Goal: Information Seeking & Learning: Learn about a topic

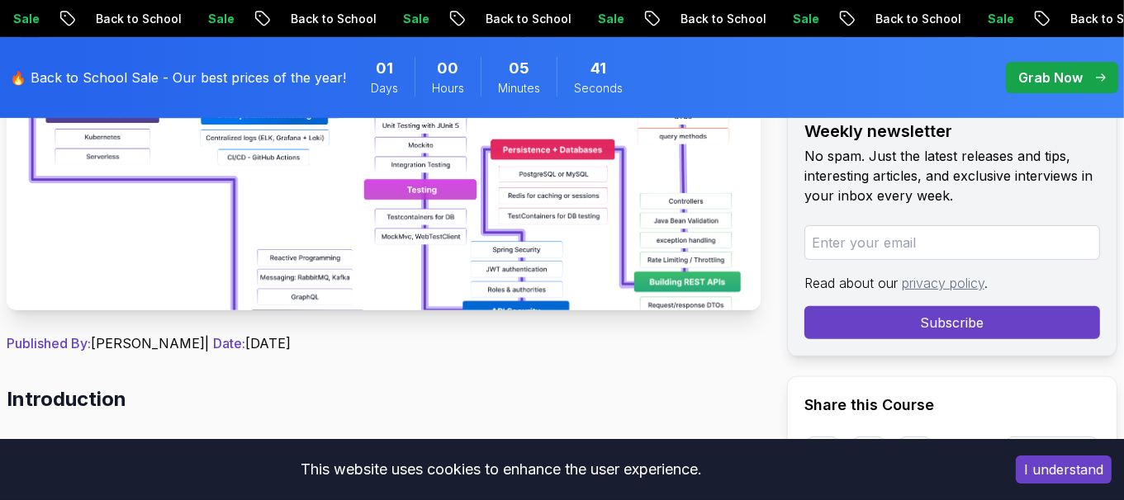
scroll to position [484, 0]
click at [383, 269] on img at bounding box center [384, 124] width 754 height 372
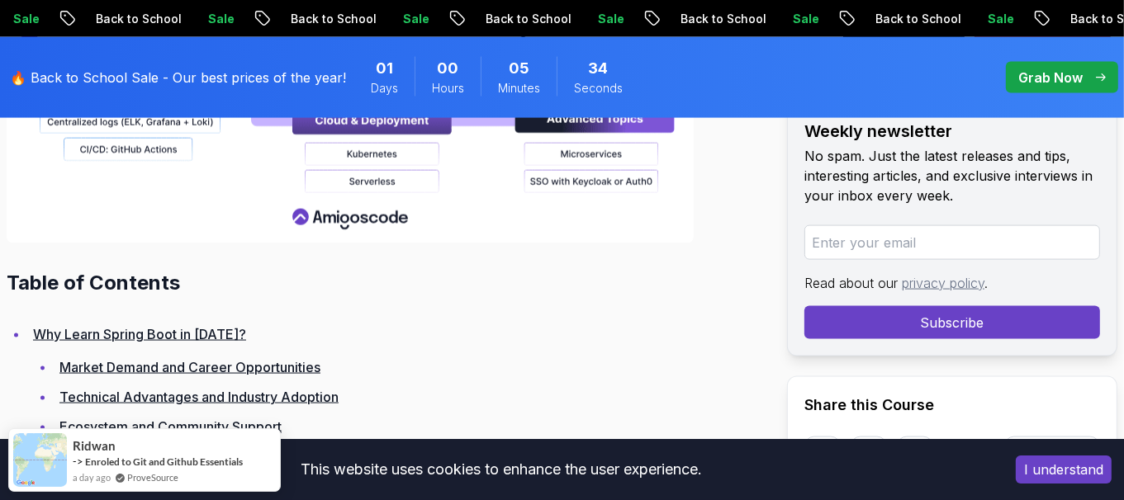
scroll to position [2082, 0]
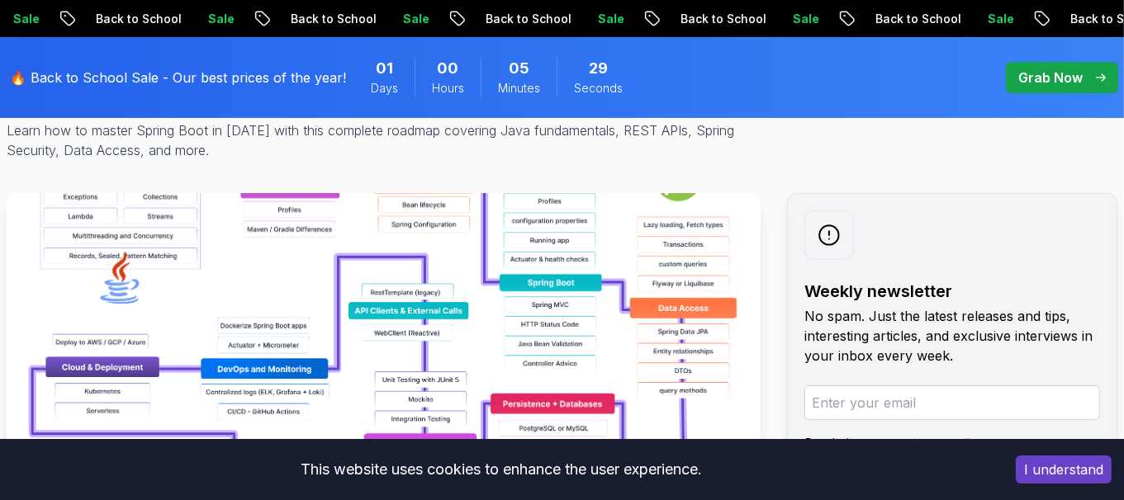
click at [345, 277] on img at bounding box center [384, 379] width 754 height 372
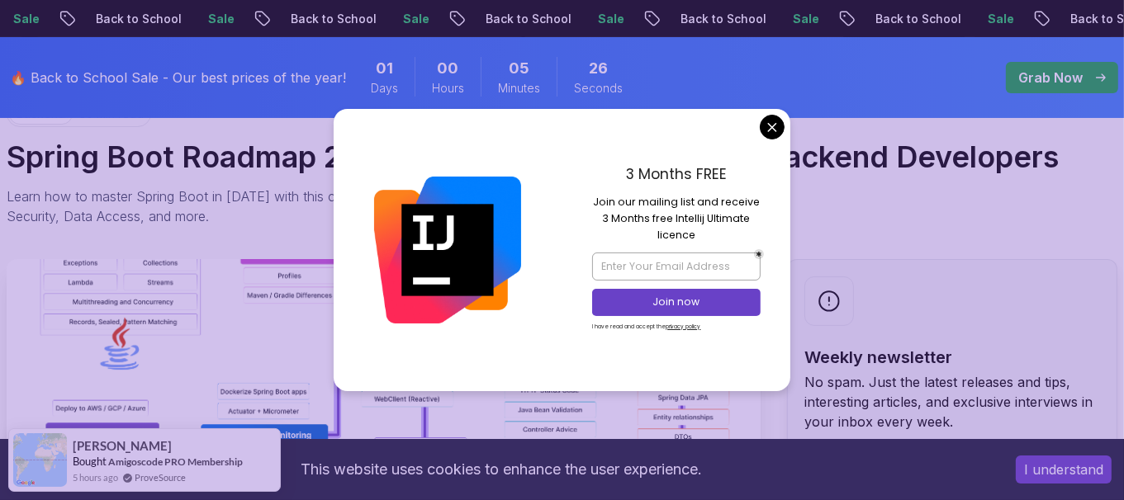
scroll to position [135, 0]
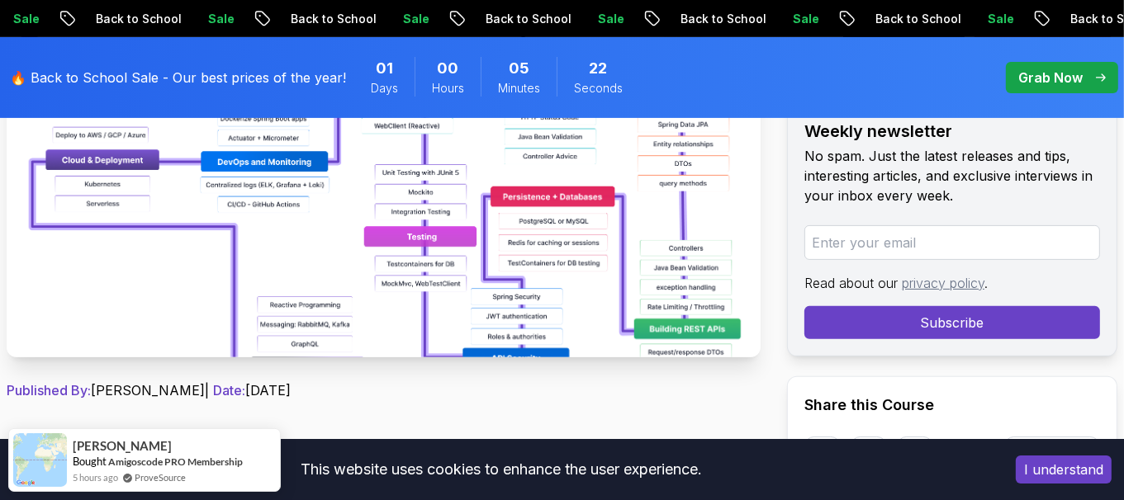
scroll to position [436, 0]
click at [429, 256] on img at bounding box center [384, 172] width 754 height 372
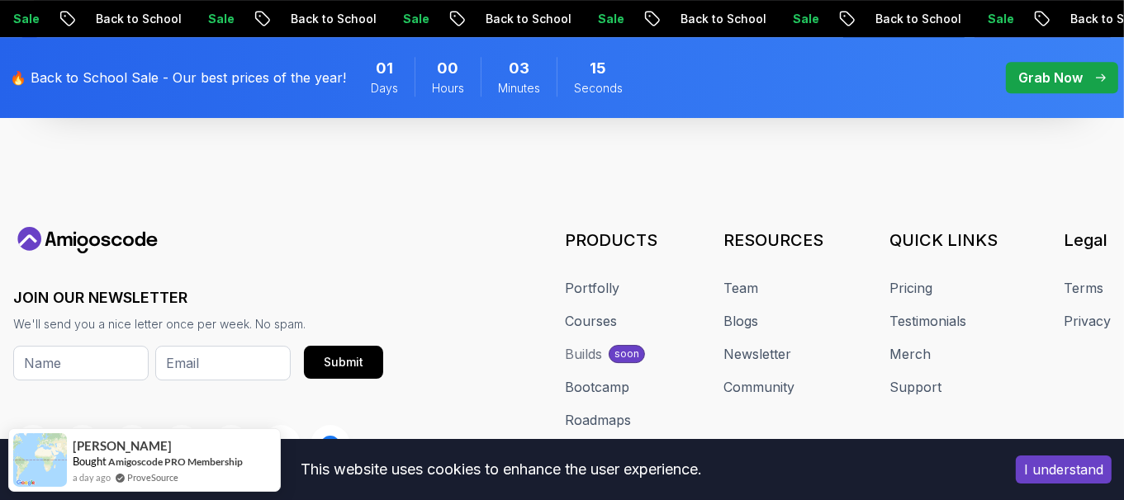
scroll to position [22264, 0]
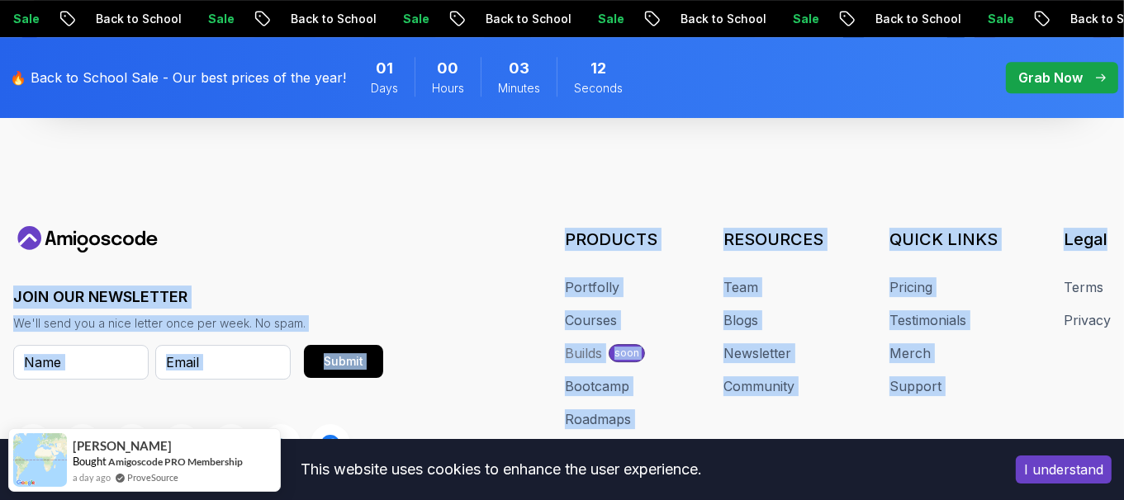
drag, startPoint x: 1123, startPoint y: 482, endPoint x: 1123, endPoint y: 19, distance: 463.3
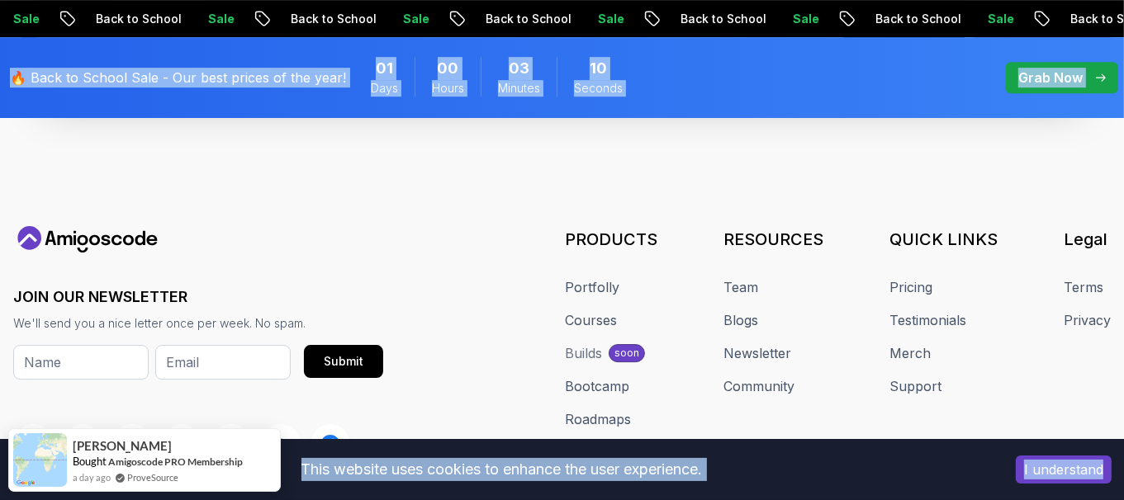
click at [1051, 83] on p "Grab Now" at bounding box center [1050, 78] width 64 height 20
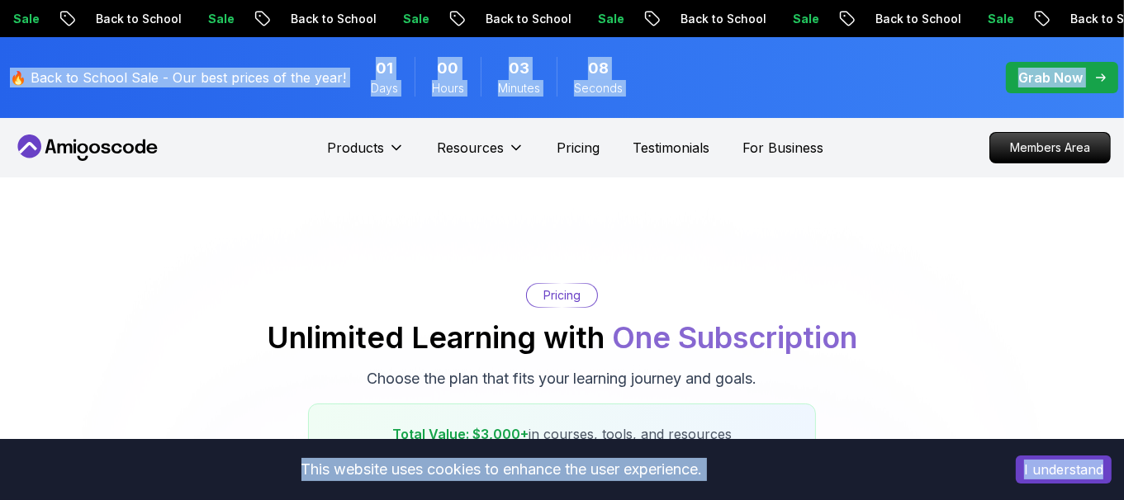
scroll to position [14, 0]
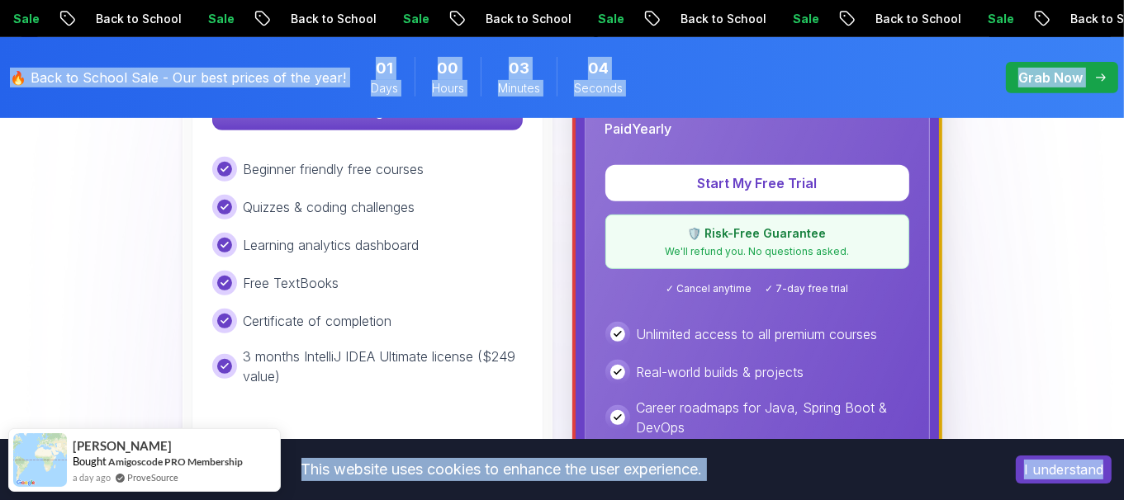
scroll to position [651, 0]
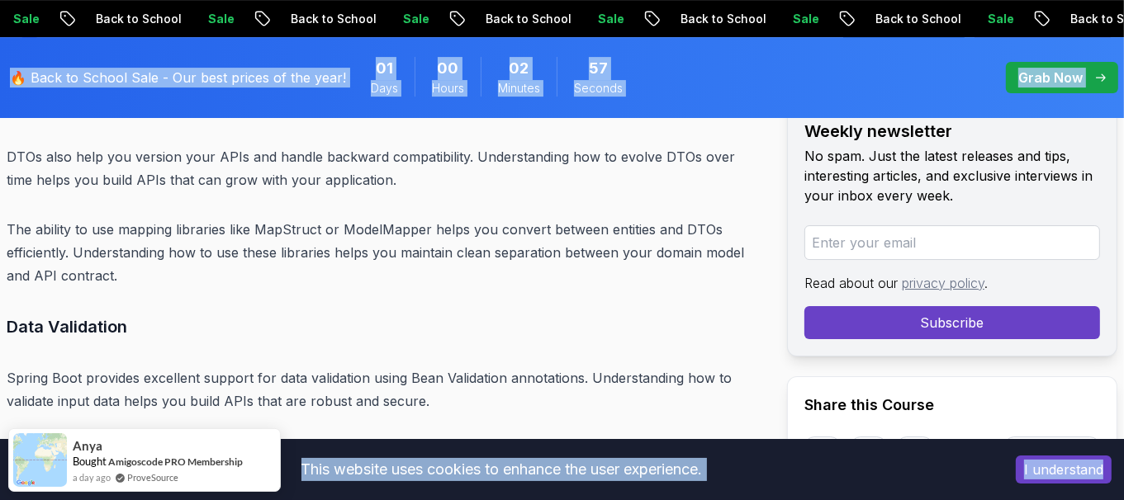
scroll to position [10743, 0]
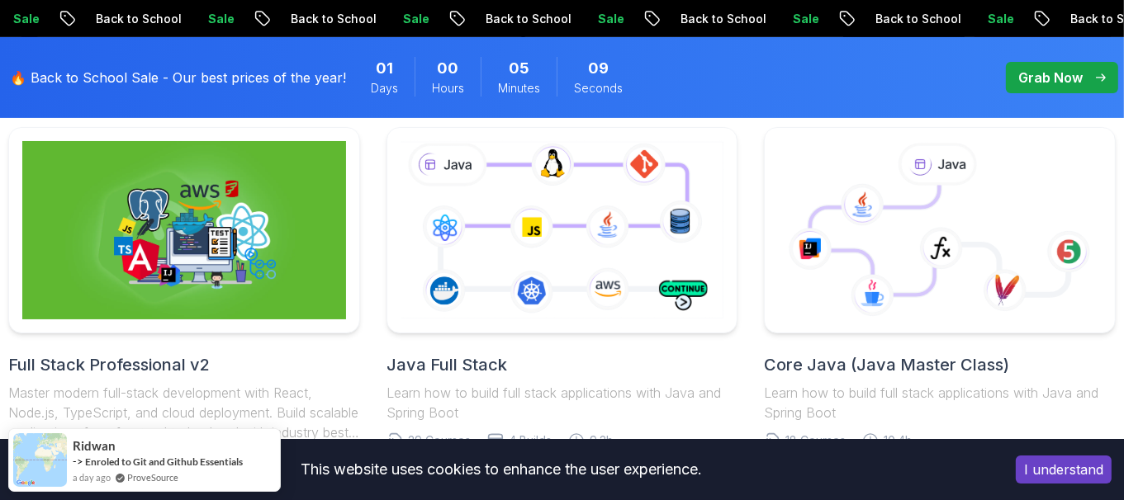
scroll to position [443, 0]
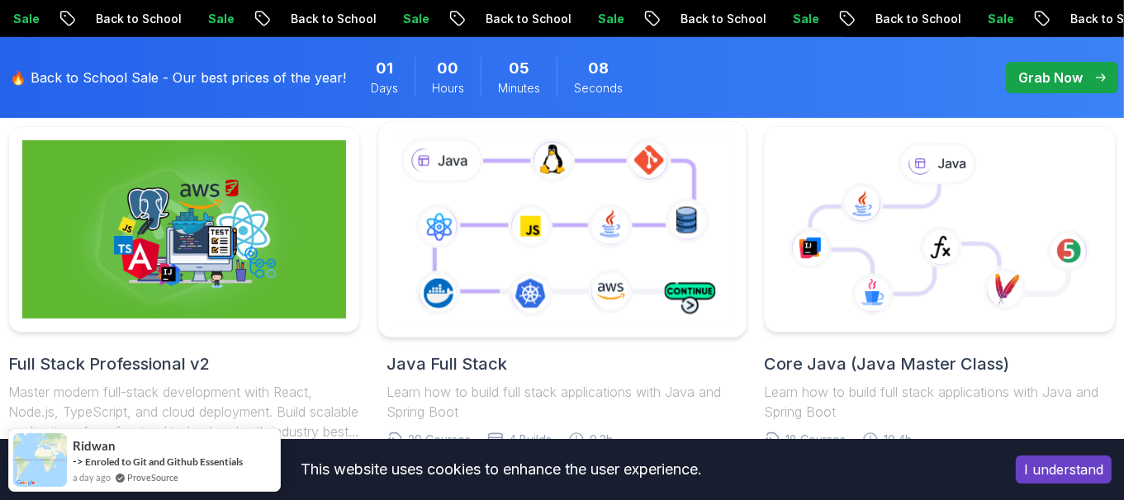
click at [590, 275] on icon at bounding box center [561, 229] width 347 height 193
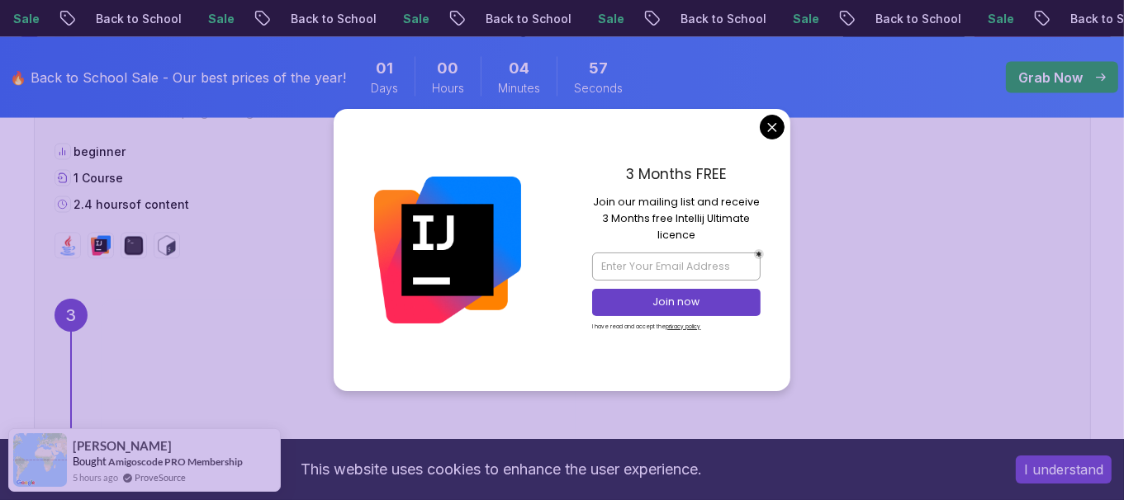
scroll to position [2930, 0]
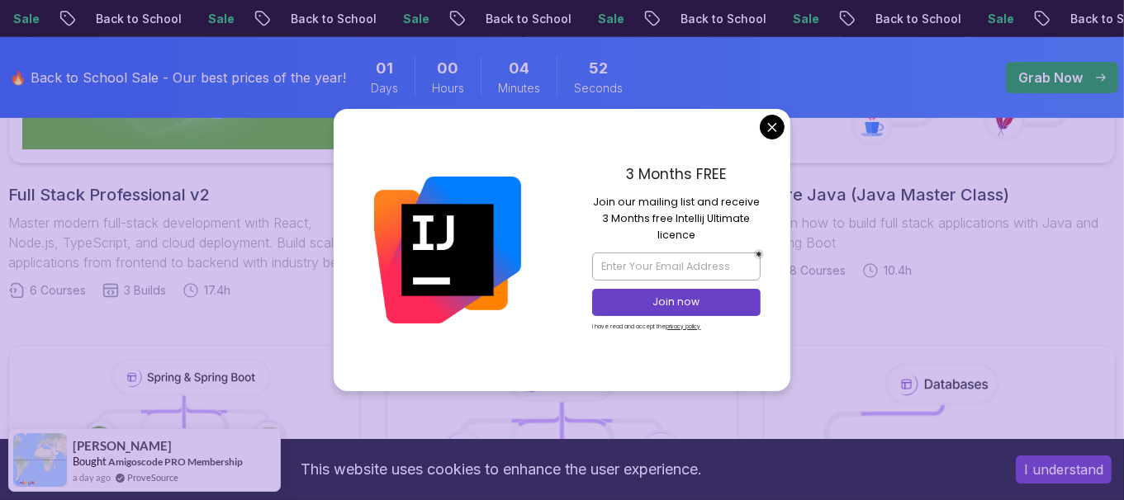
scroll to position [664, 0]
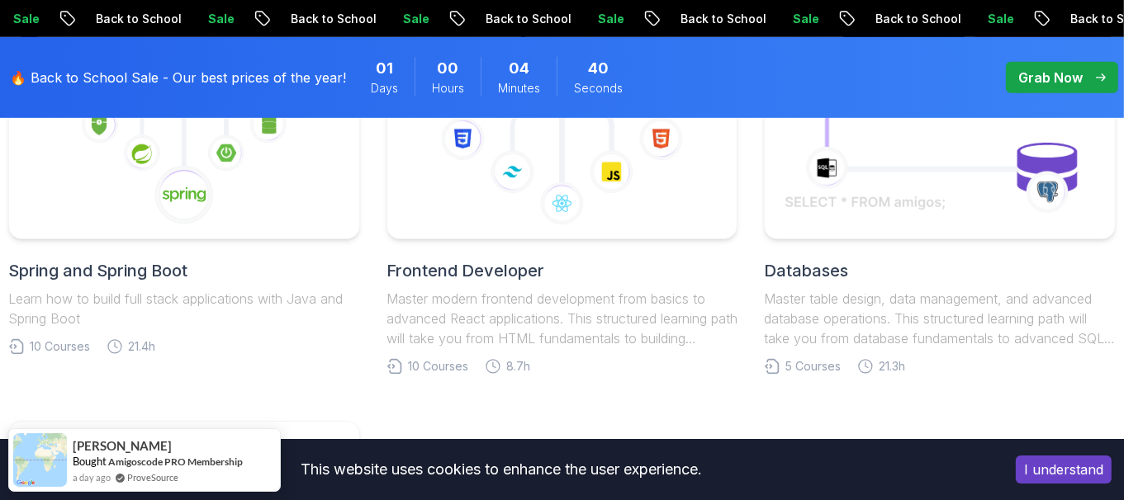
scroll to position [902, 0]
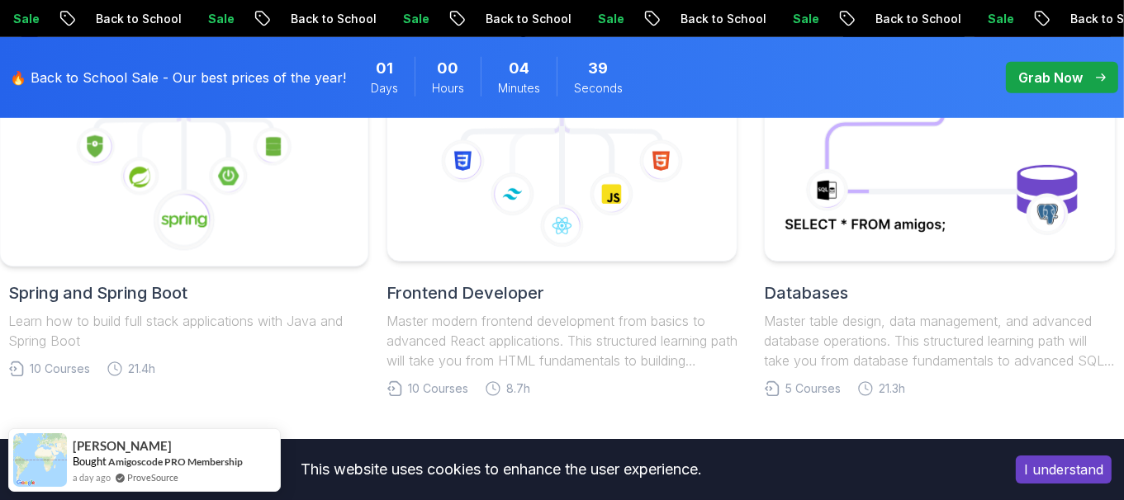
click at [229, 231] on icon at bounding box center [183, 158] width 339 height 187
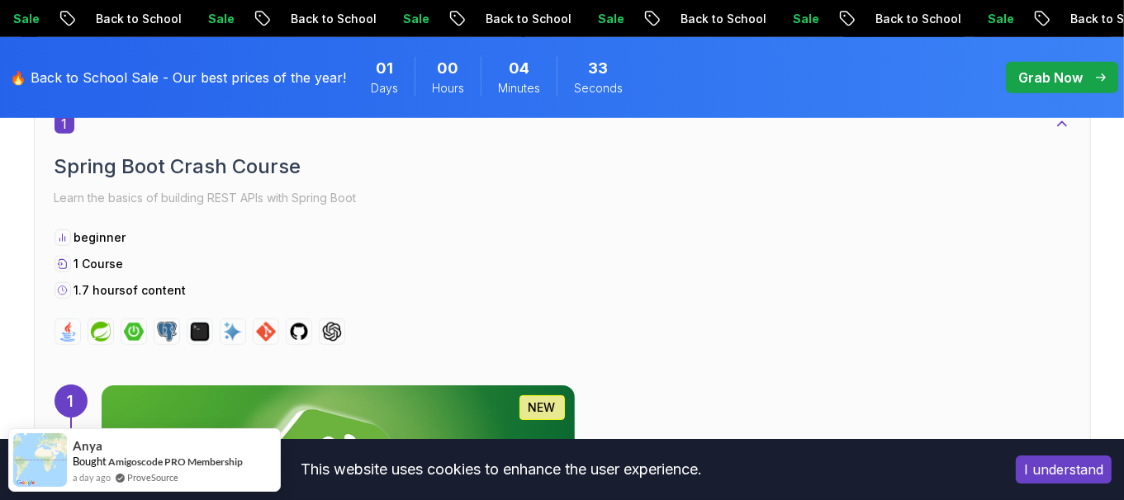
scroll to position [928, 0]
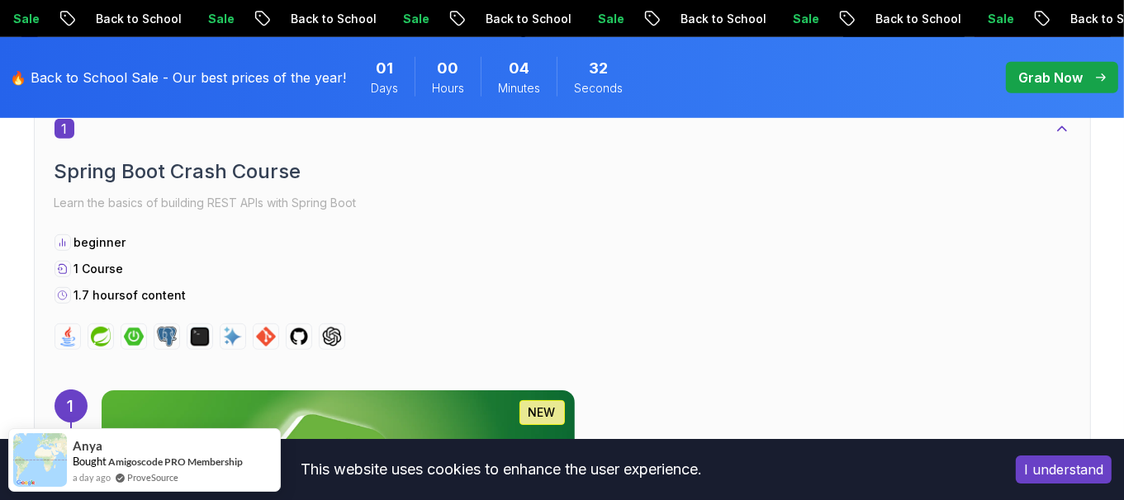
click at [303, 258] on div "beginner 1 Course 1.7 hours of content" at bounding box center [563, 269] width 1016 height 69
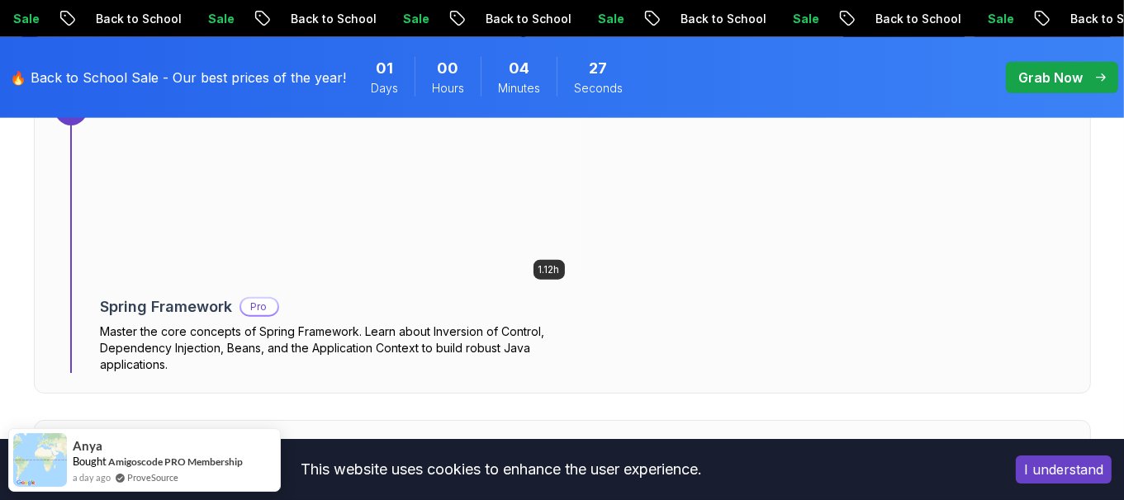
scroll to position [1827, 0]
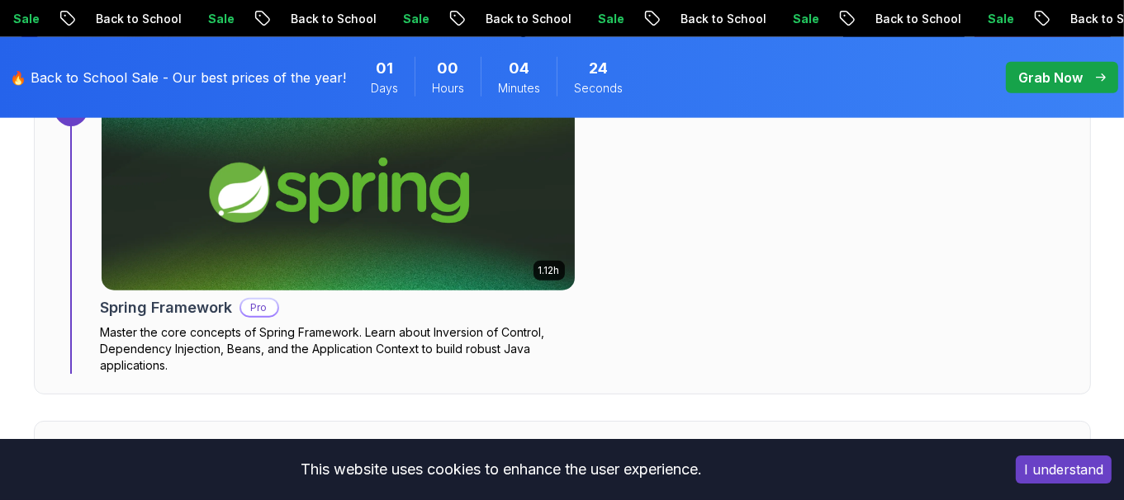
click at [280, 344] on p "Master the core concepts of Spring Framework. Learn about Inversion of Control,…" at bounding box center [338, 350] width 475 height 50
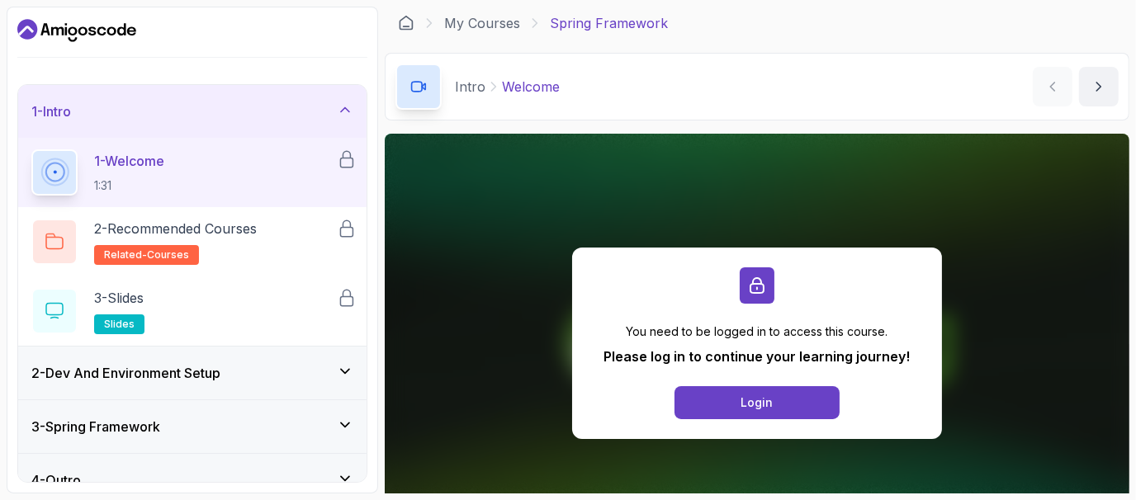
scroll to position [22, 0]
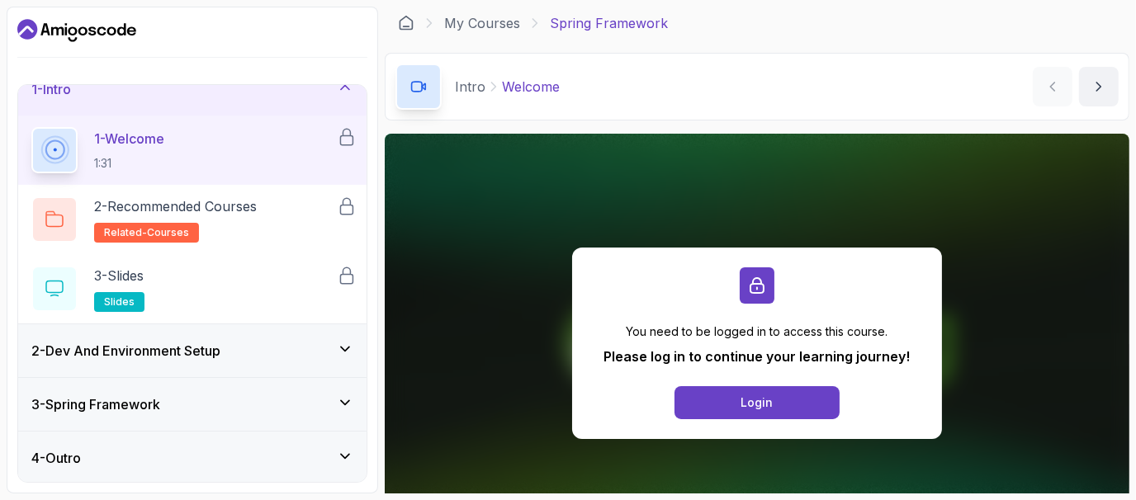
click at [327, 404] on div "3 - Spring Framework" at bounding box center [192, 405] width 322 height 20
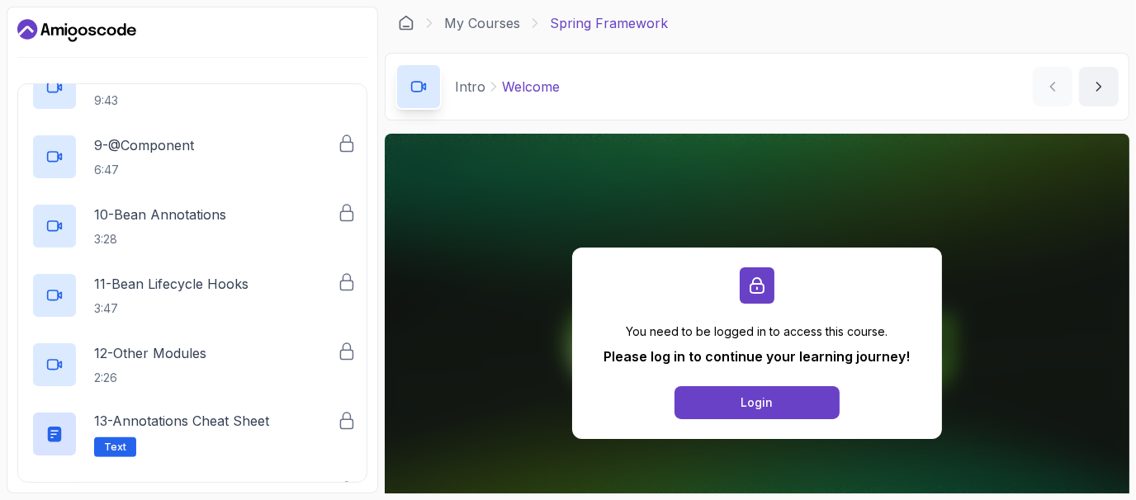
scroll to position [784, 0]
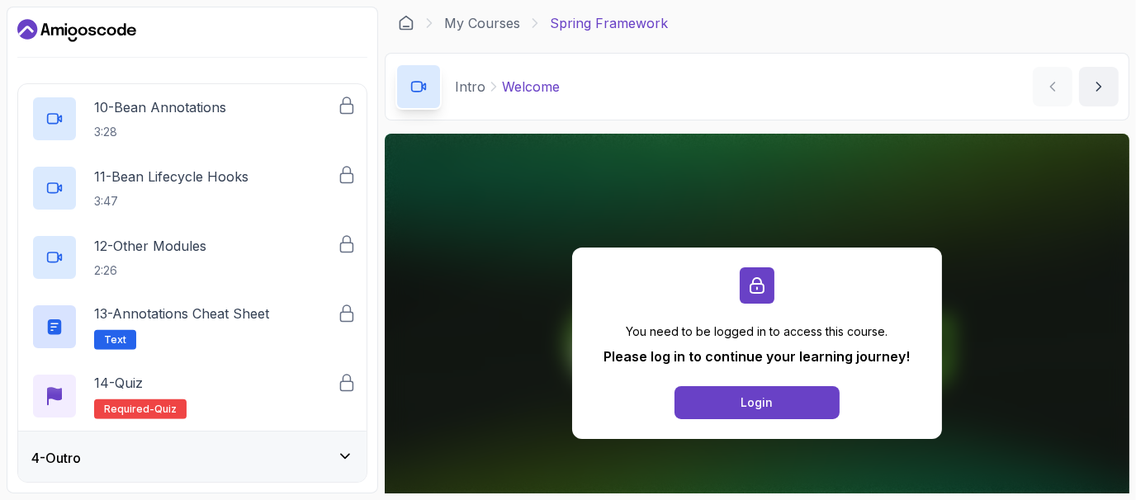
click at [328, 453] on div "4 - Outro" at bounding box center [192, 458] width 322 height 20
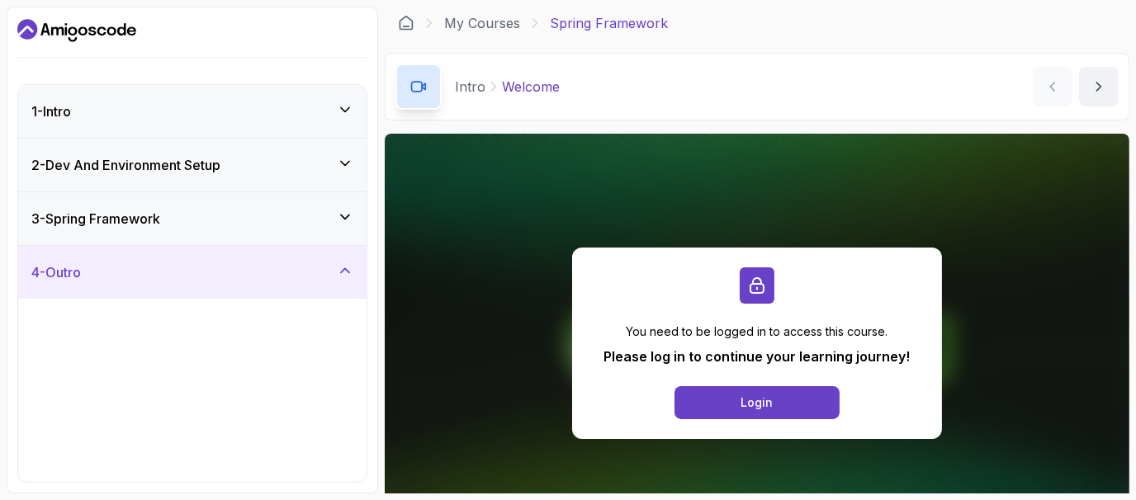
scroll to position [22, 0]
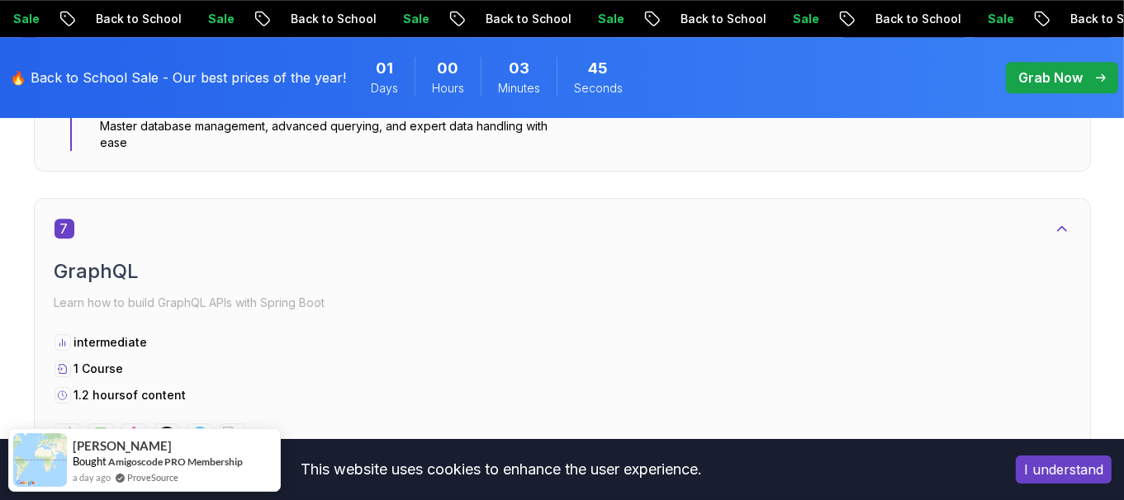
scroll to position [4606, 0]
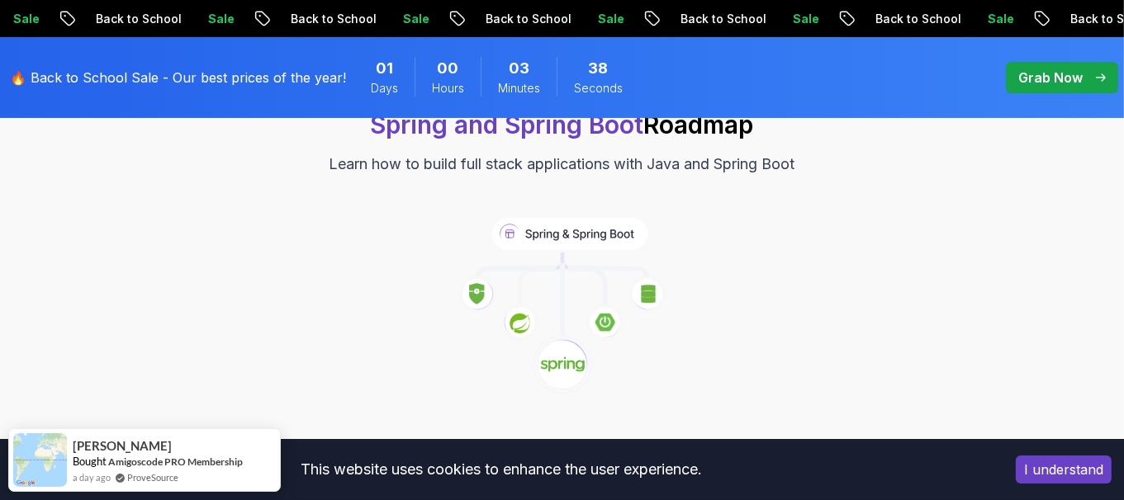
scroll to position [0, 0]
